Goal: Task Accomplishment & Management: Manage account settings

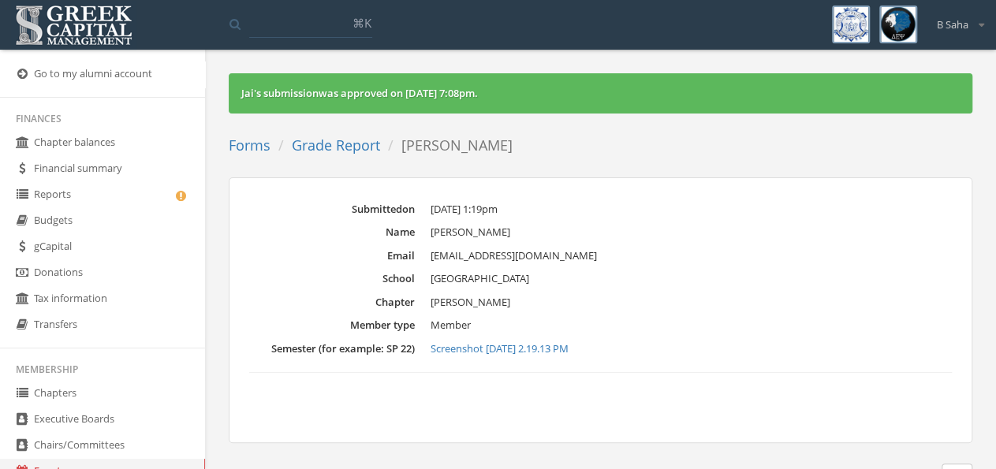
click at [252, 144] on link "Forms" at bounding box center [250, 145] width 42 height 19
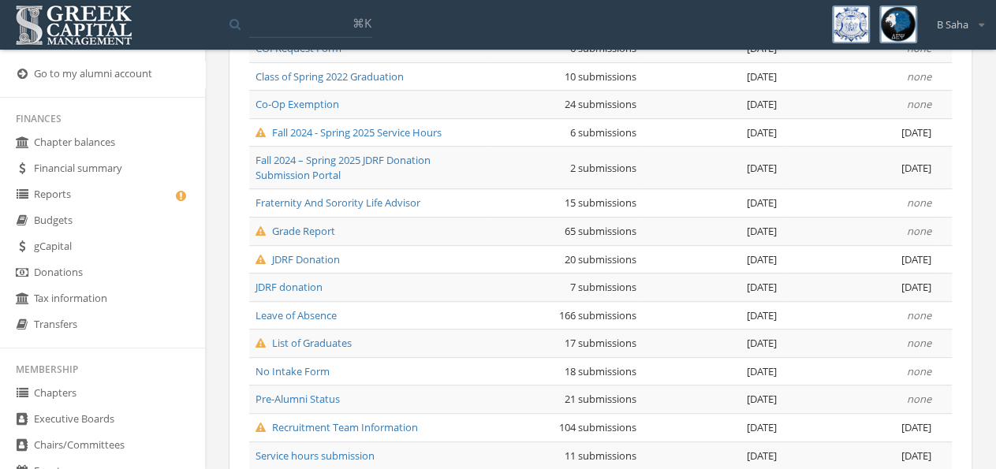
scroll to position [328, 0]
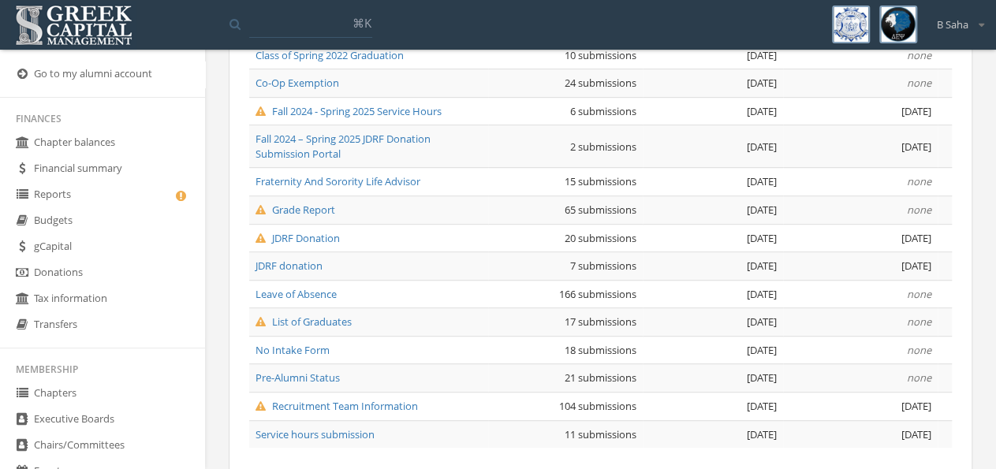
click at [313, 291] on span "Leave of Absence" at bounding box center [296, 294] width 81 height 14
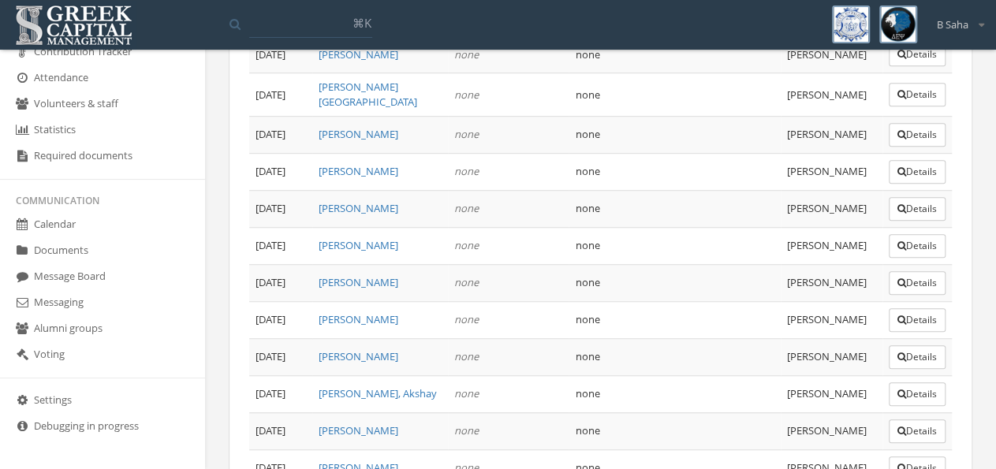
scroll to position [510, 0]
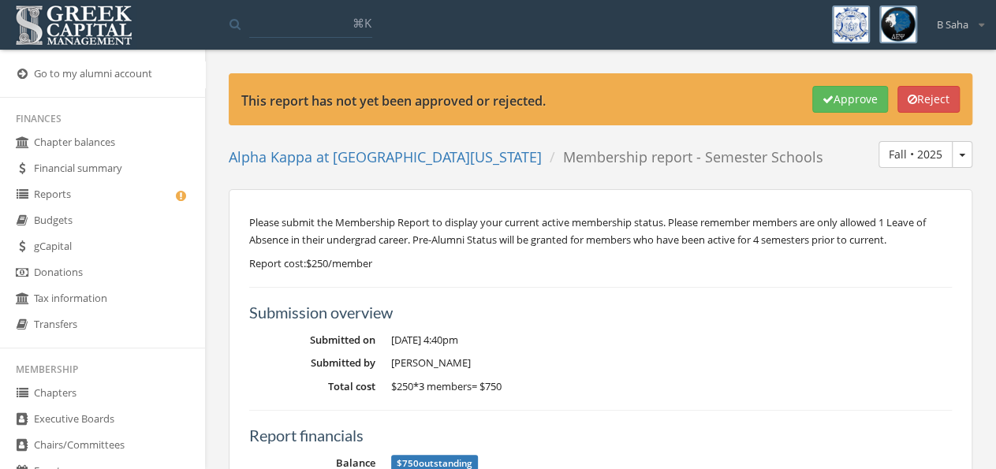
click at [99, 189] on link "Reports" at bounding box center [102, 195] width 205 height 26
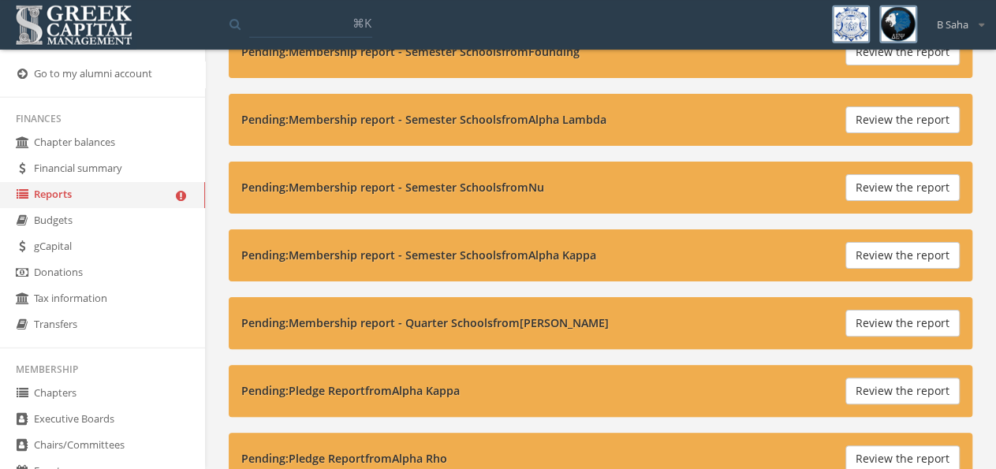
scroll to position [82, 0]
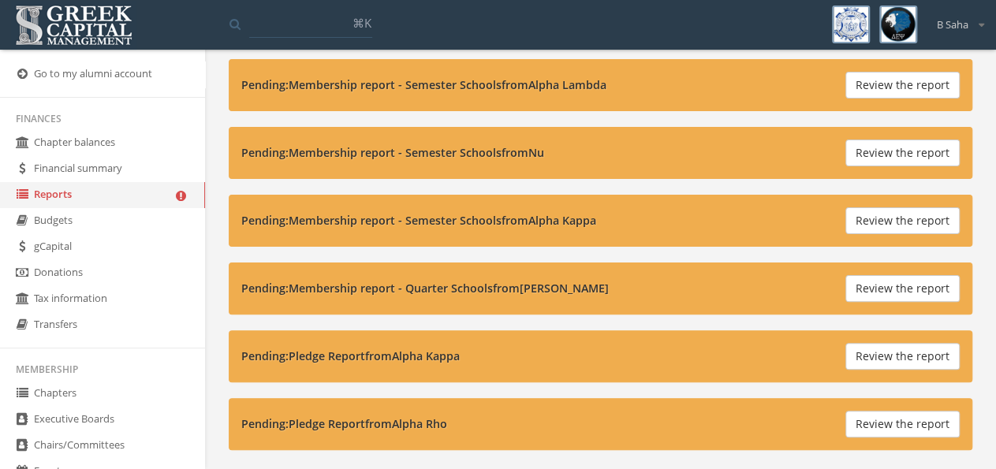
click at [877, 356] on button "Review the report" at bounding box center [903, 356] width 114 height 27
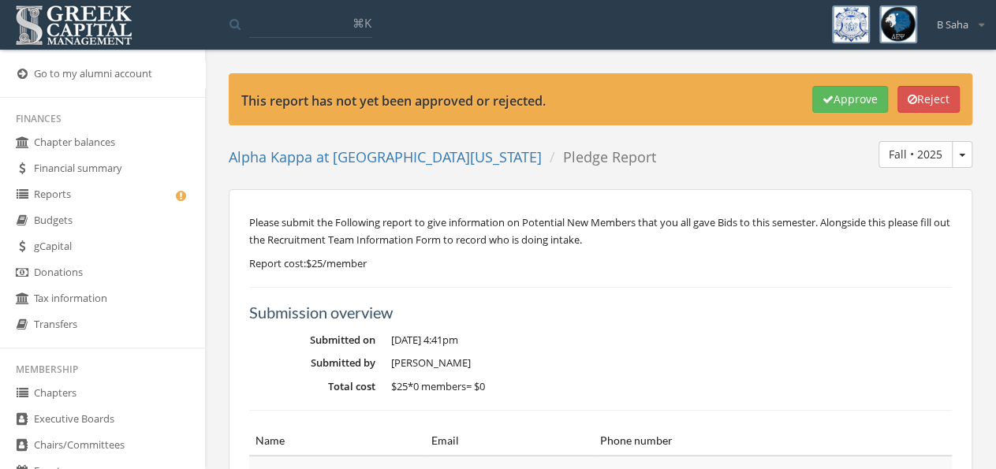
click at [94, 200] on link "Reports" at bounding box center [102, 195] width 205 height 26
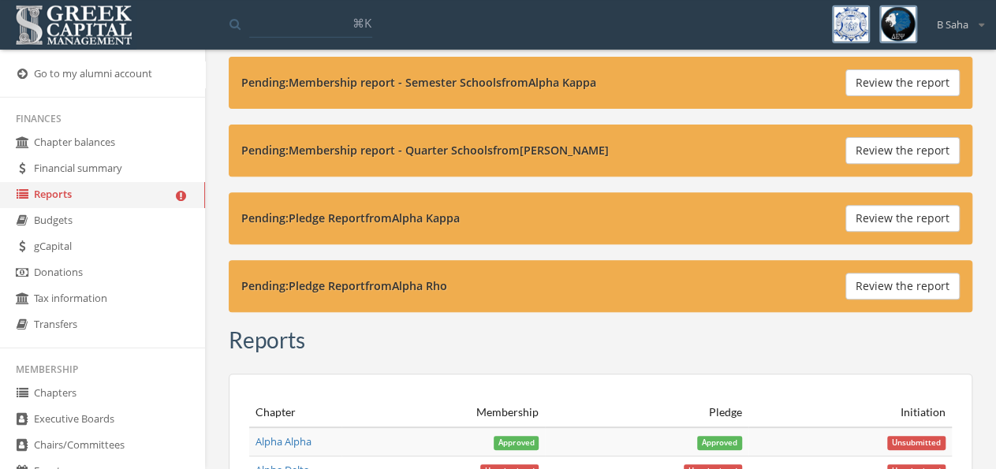
scroll to position [246, 0]
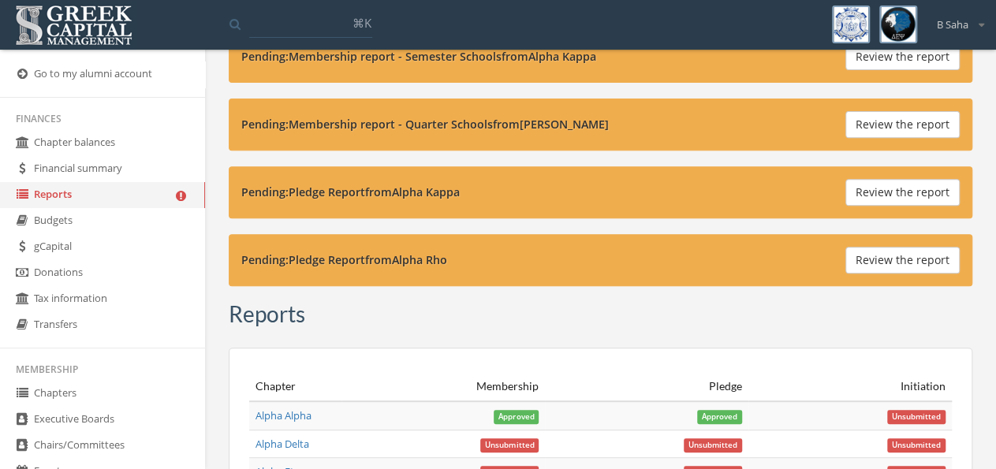
click at [919, 259] on button "Review the report" at bounding box center [903, 260] width 114 height 27
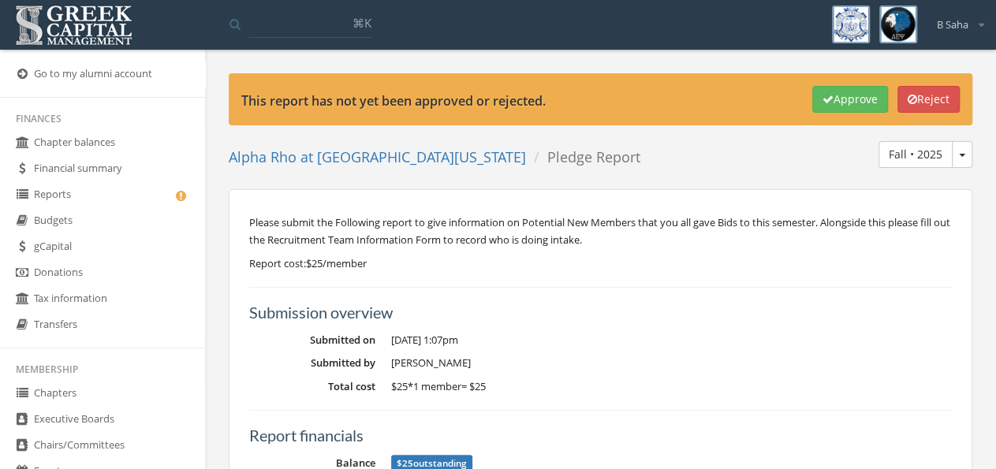
click at [850, 95] on button "Approve" at bounding box center [851, 99] width 76 height 27
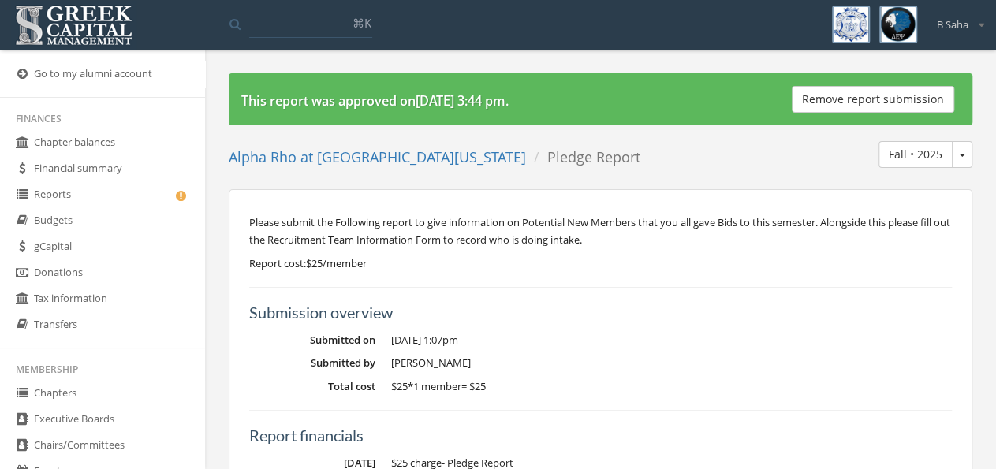
click at [146, 193] on link "Reports" at bounding box center [102, 195] width 205 height 26
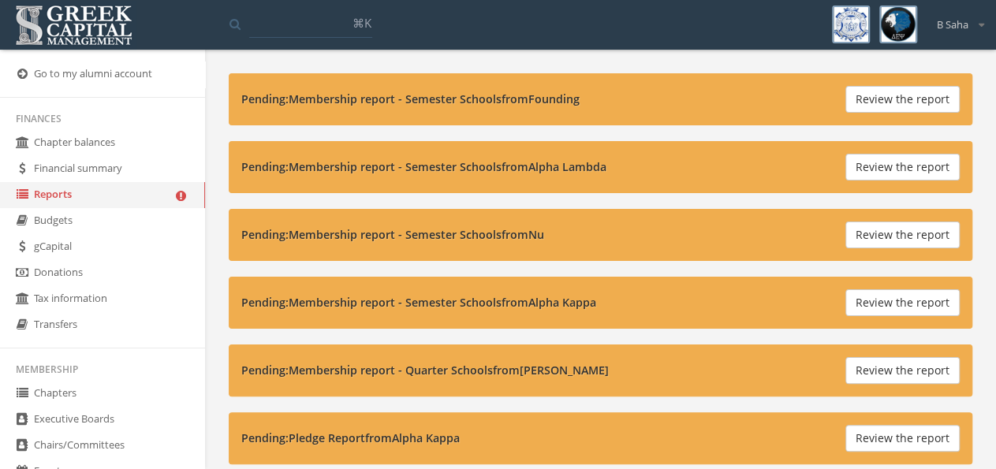
click at [896, 297] on button "Review the report" at bounding box center [903, 303] width 114 height 27
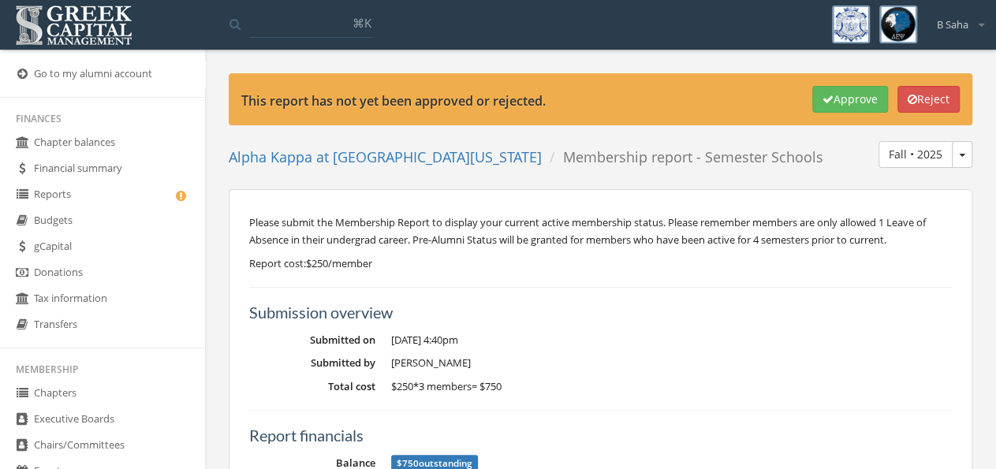
click at [922, 100] on button "Reject" at bounding box center [929, 99] width 62 height 27
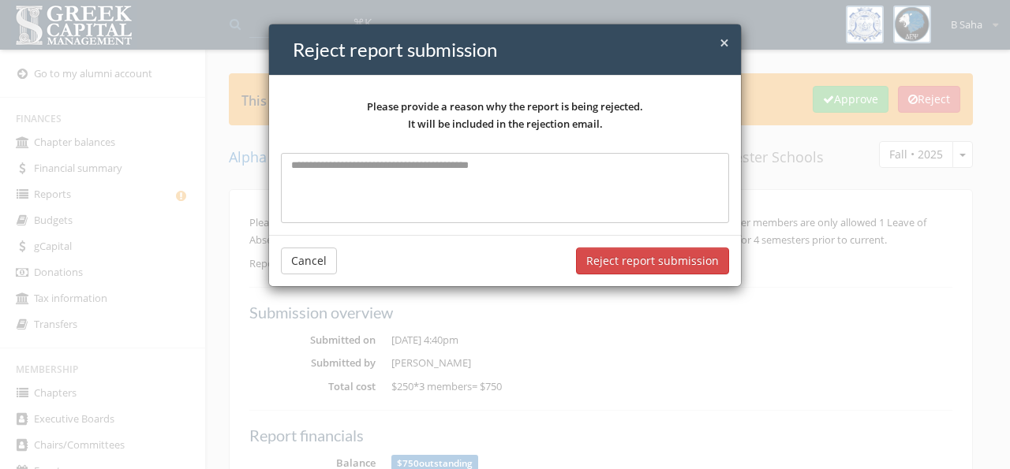
click at [566, 165] on textarea at bounding box center [505, 187] width 448 height 69
type textarea "**********"
click at [664, 256] on button "Reject report submission" at bounding box center [652, 260] width 153 height 27
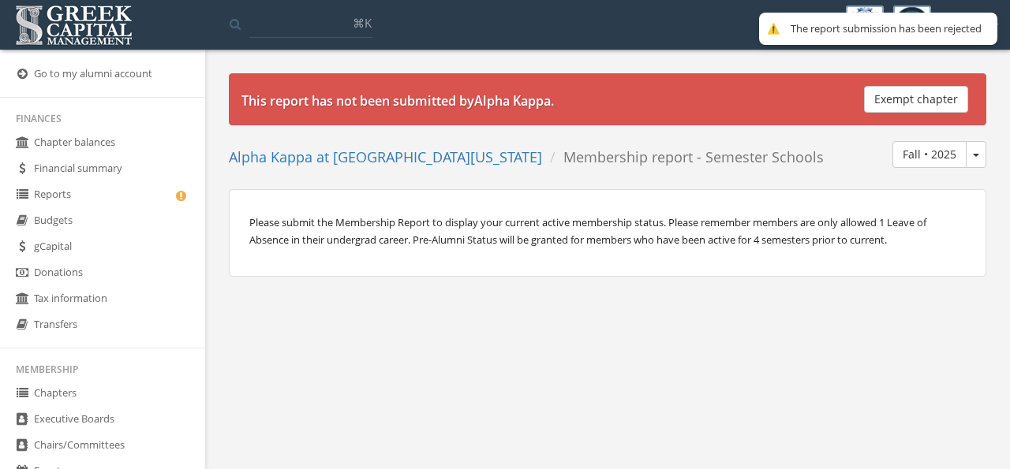
click at [75, 191] on link "Reports" at bounding box center [102, 195] width 205 height 26
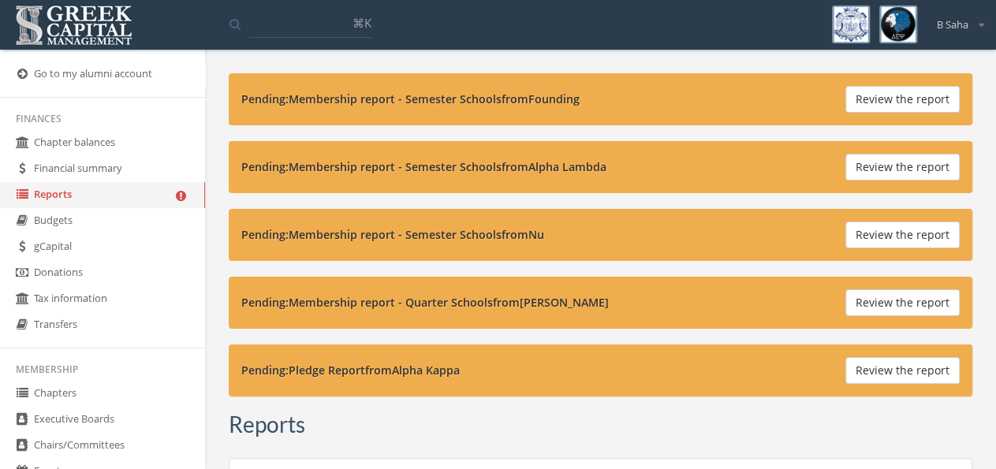
click at [888, 297] on button "Review the report" at bounding box center [903, 303] width 114 height 27
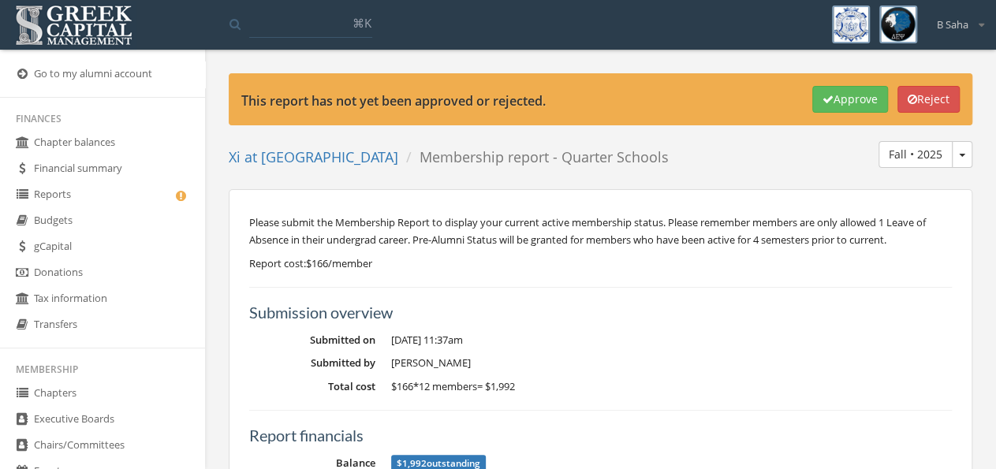
click at [922, 99] on button "Reject" at bounding box center [929, 99] width 62 height 27
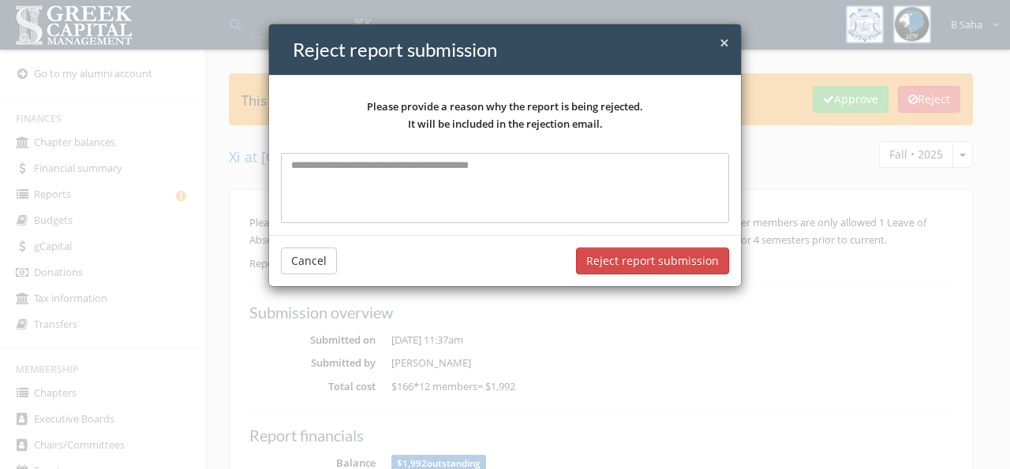
click at [497, 160] on textarea at bounding box center [505, 187] width 448 height 69
type textarea "**********"
click at [634, 258] on button "Reject report submission" at bounding box center [652, 260] width 153 height 27
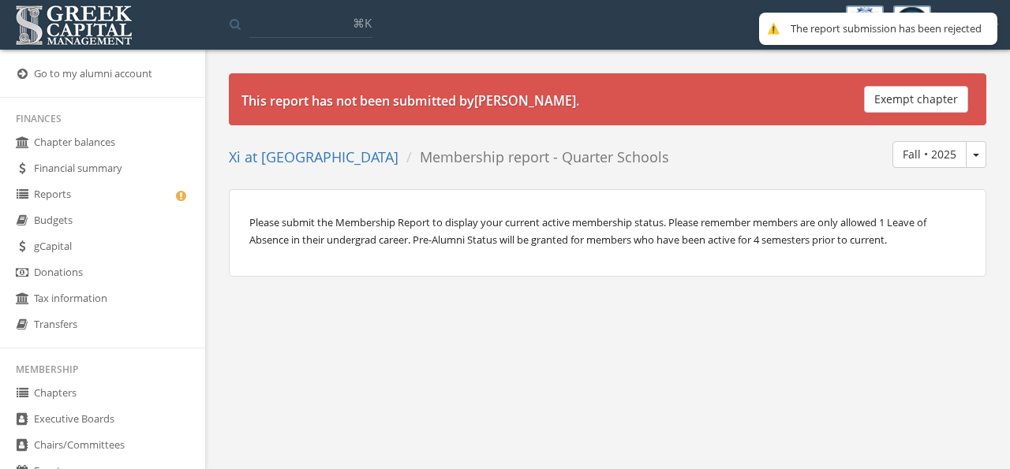
click at [102, 195] on link "Reports" at bounding box center [102, 195] width 205 height 26
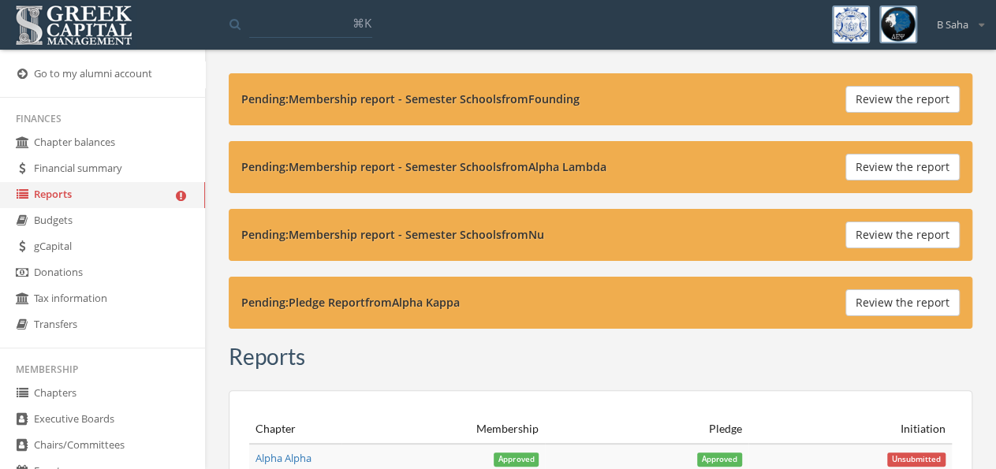
click at [589, 263] on div "Pending: Membership report - Semester Schools from Founding Review the report P…" at bounding box center [601, 201] width 744 height 256
click at [604, 264] on div "Pending: Membership report - Semester Schools from Founding Review the report P…" at bounding box center [601, 201] width 744 height 256
click at [865, 228] on button "Review the report" at bounding box center [903, 235] width 114 height 27
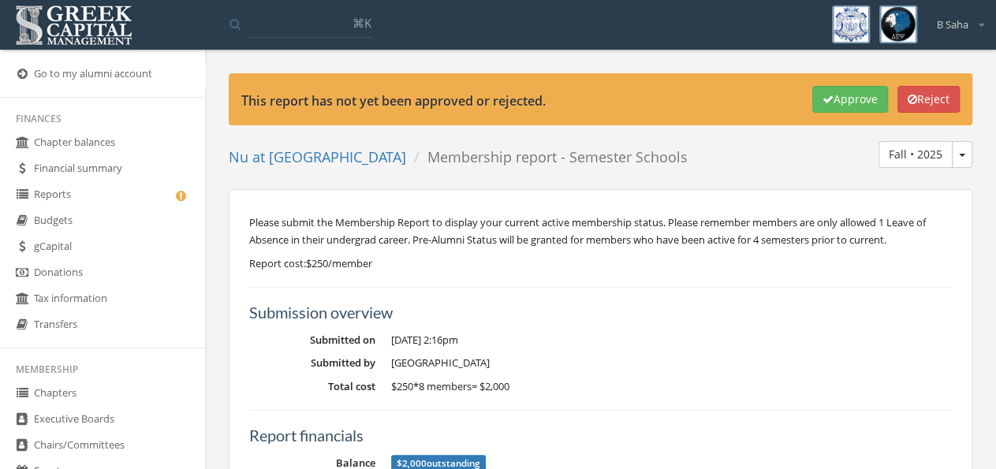
click at [353, 155] on link "Nu at University of Miami" at bounding box center [318, 157] width 178 height 19
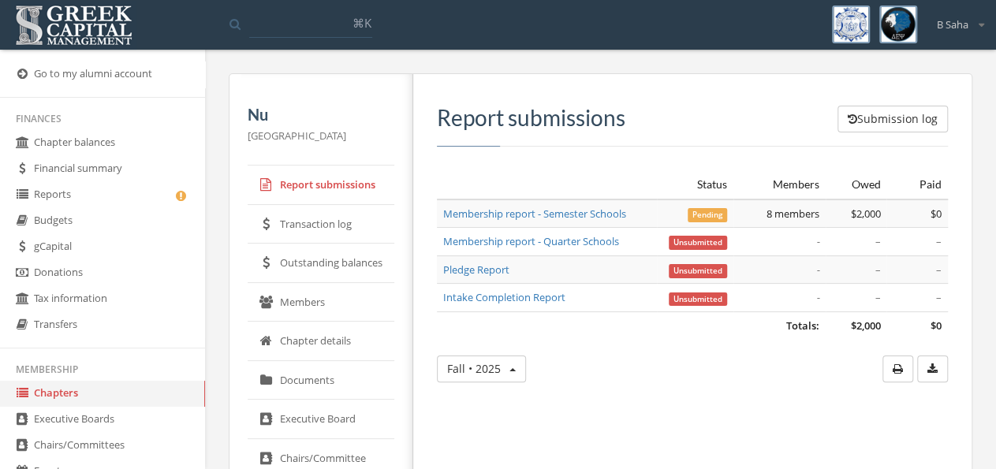
click at [348, 260] on link "Outstanding balances" at bounding box center [321, 263] width 147 height 39
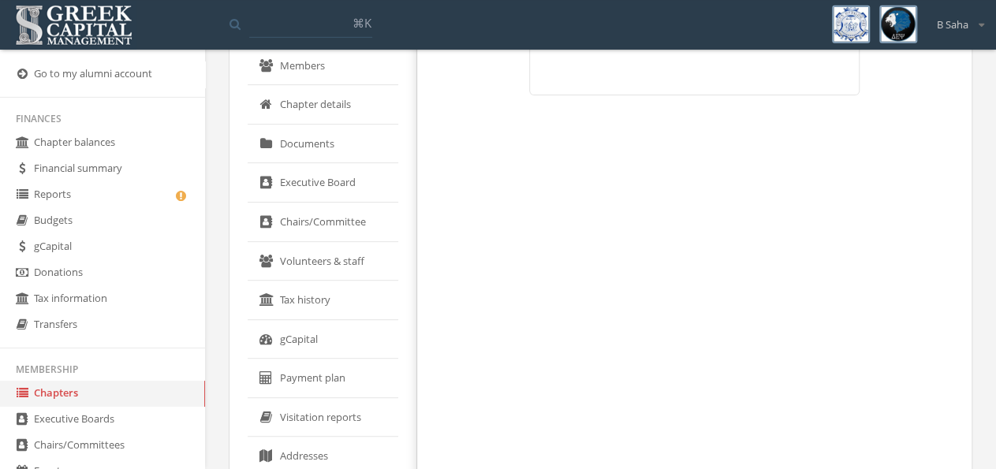
scroll to position [246, 0]
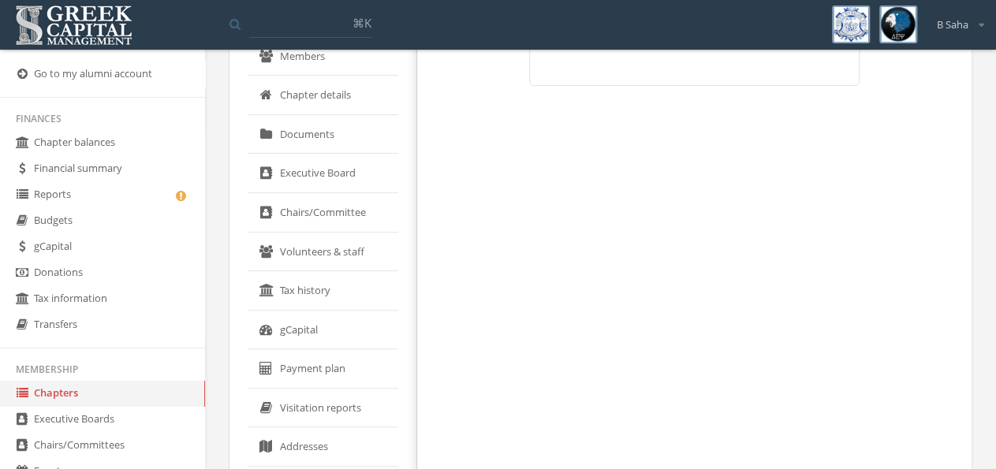
click at [327, 325] on link "gCapital" at bounding box center [323, 330] width 151 height 39
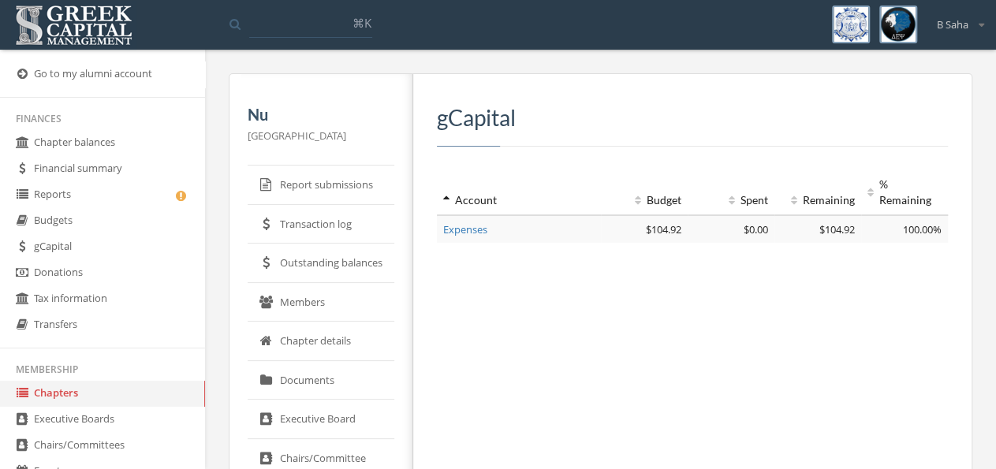
click at [315, 188] on link "Report submissions" at bounding box center [321, 185] width 147 height 39
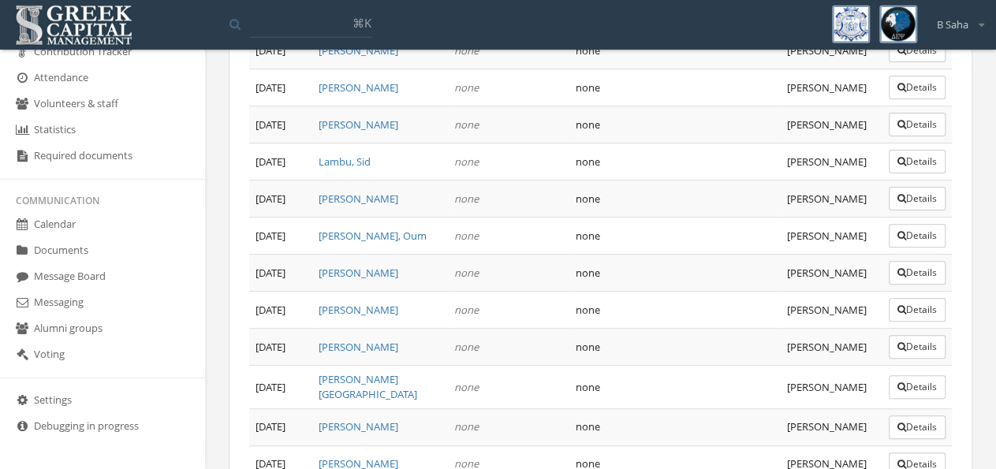
scroll to position [6099, 0]
